Goal: Complete application form

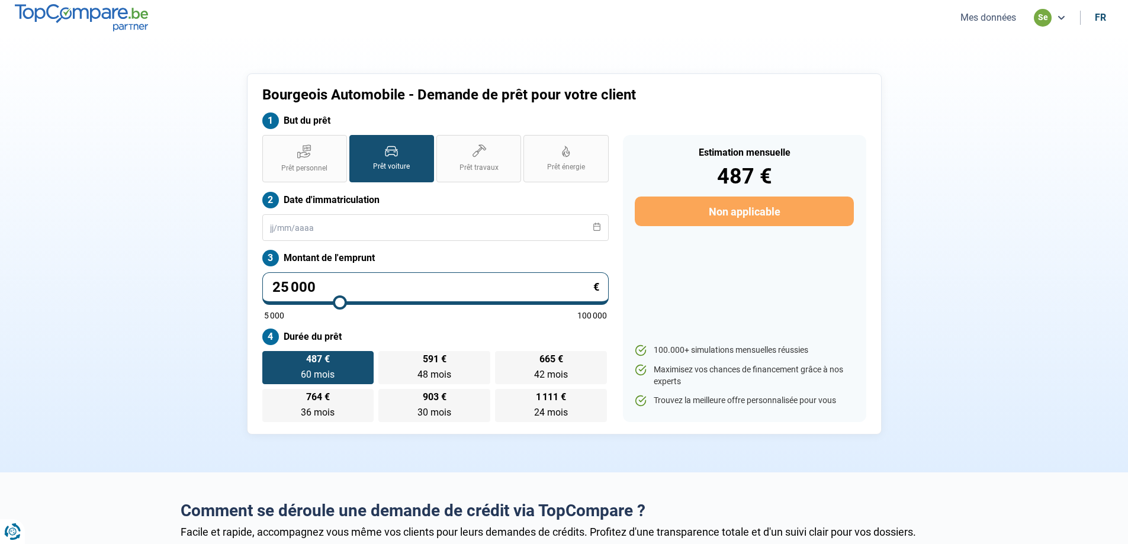
click at [994, 14] on button "Mes données" at bounding box center [988, 17] width 63 height 12
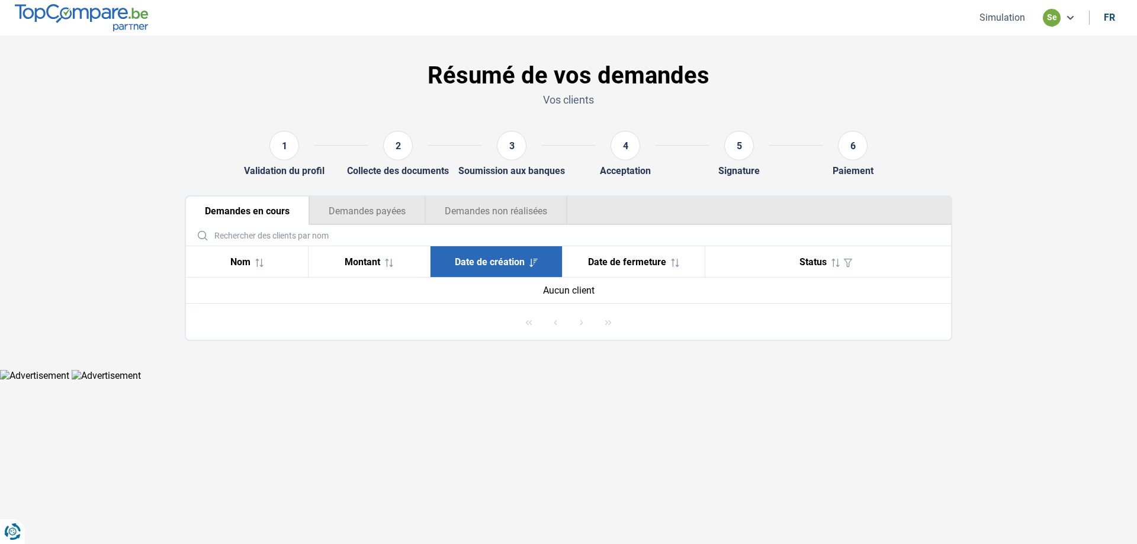
click at [405, 208] on button "Demandes payées" at bounding box center [367, 211] width 116 height 28
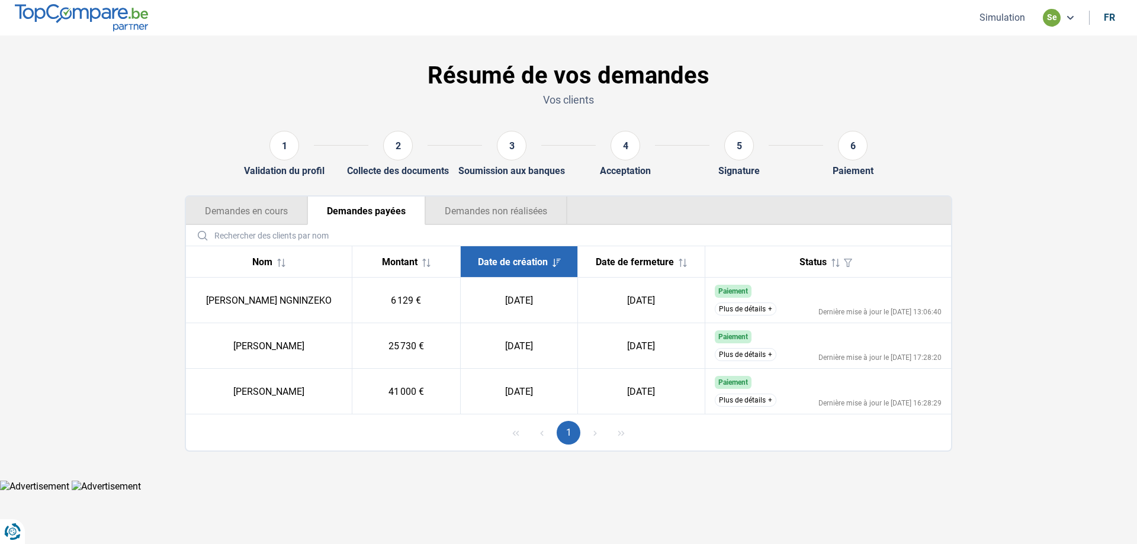
click at [527, 217] on button "Demandes non réalisées" at bounding box center [496, 211] width 142 height 28
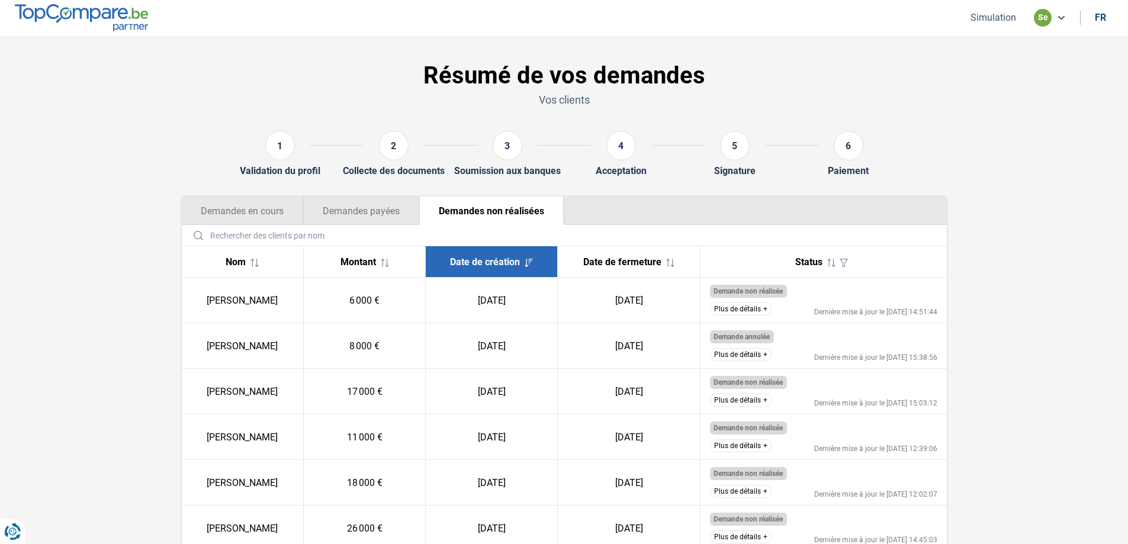
click at [354, 207] on button "Demandes payées" at bounding box center [361, 211] width 116 height 28
